Goal: Task Accomplishment & Management: Manage account settings

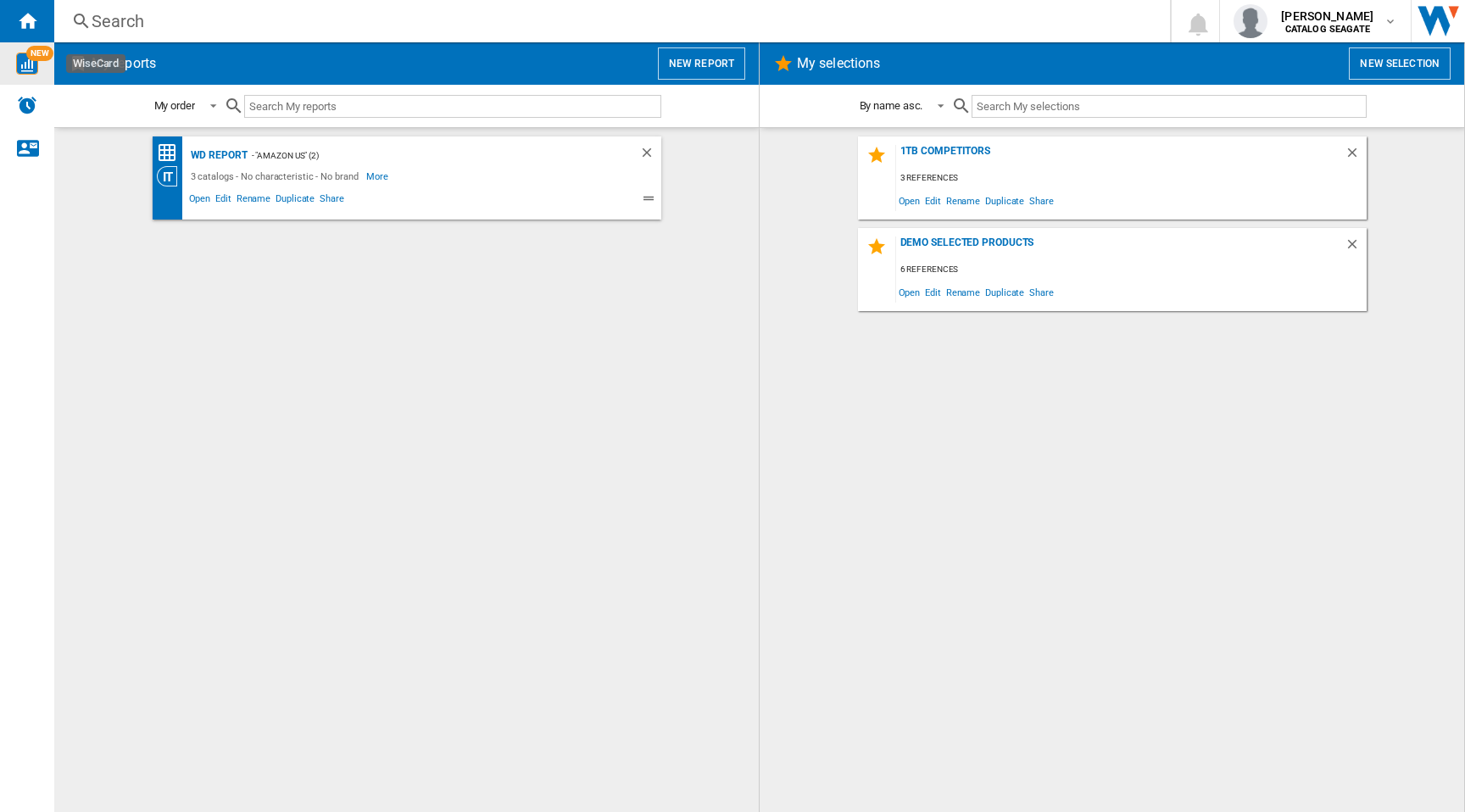
click at [27, 60] on img "WiseCard" at bounding box center [27, 63] width 22 height 22
click at [1335, 17] on span "[PERSON_NAME]" at bounding box center [1327, 16] width 93 height 17
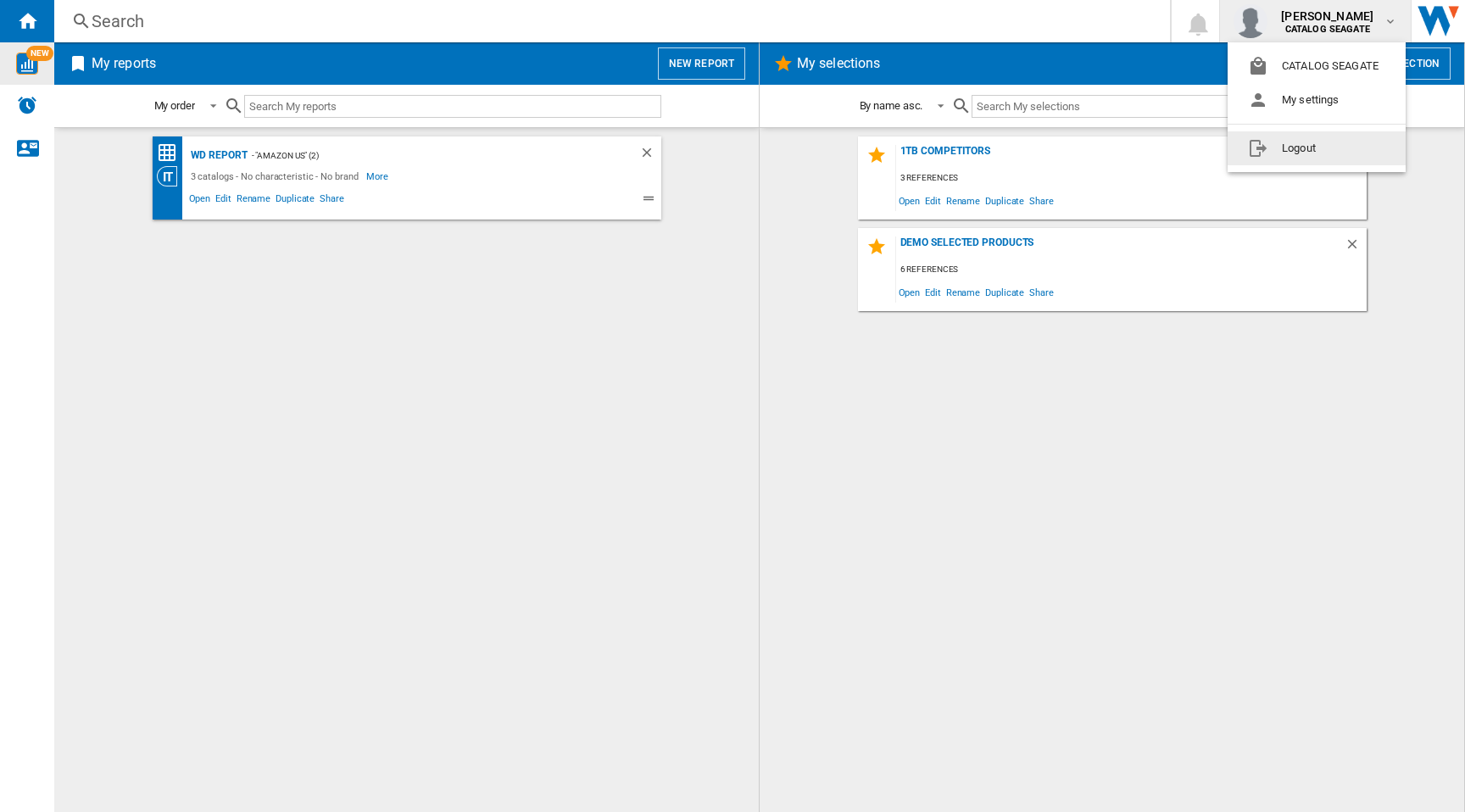
click at [1289, 148] on button "Logout" at bounding box center [1317, 147] width 178 height 34
